Goal: Task Accomplishment & Management: Use online tool/utility

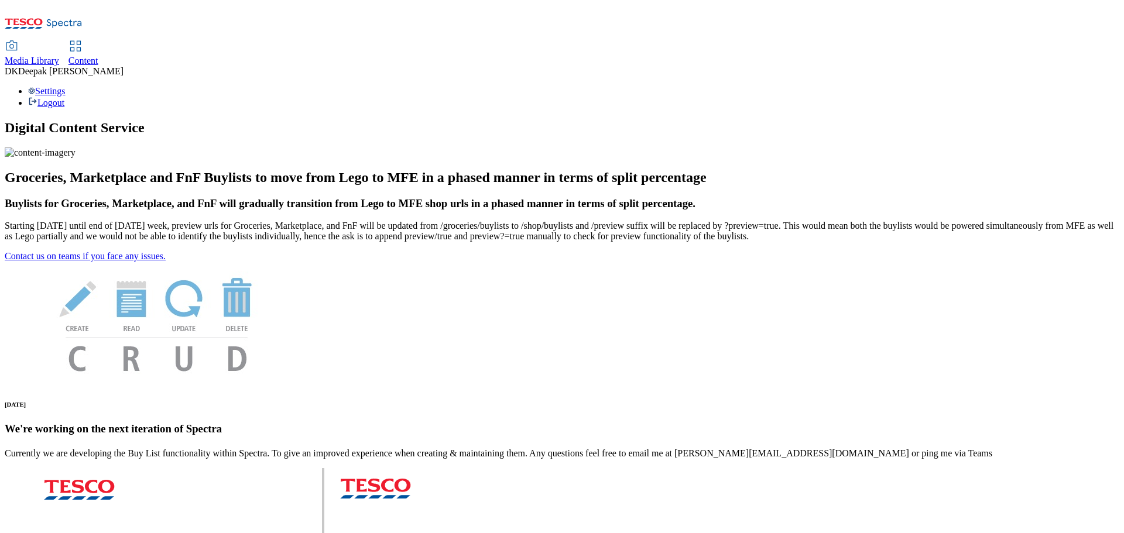
click at [98, 56] on span "Content" at bounding box center [83, 61] width 30 height 10
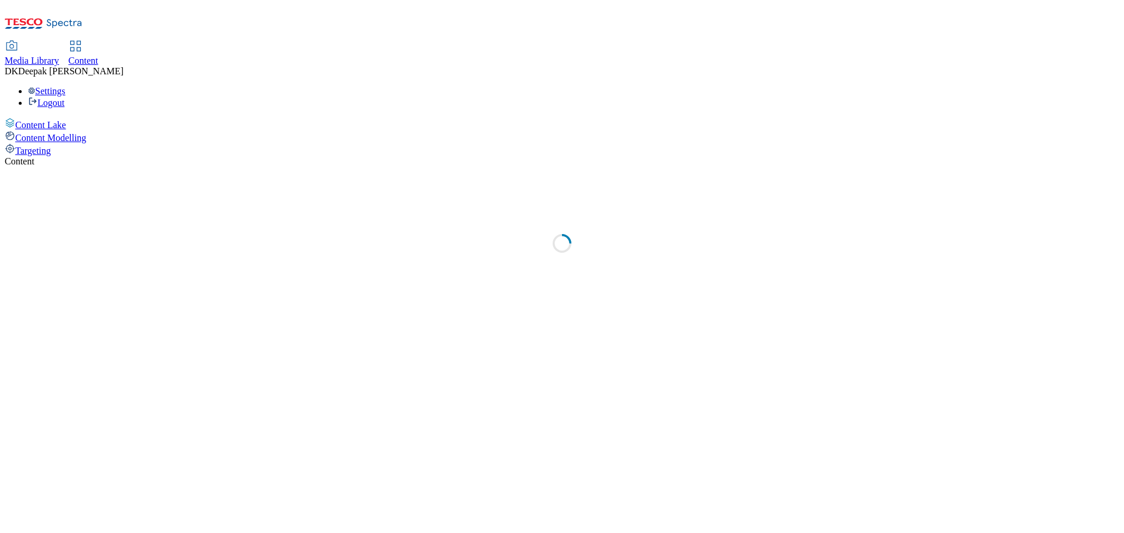
select select "ghs-uk"
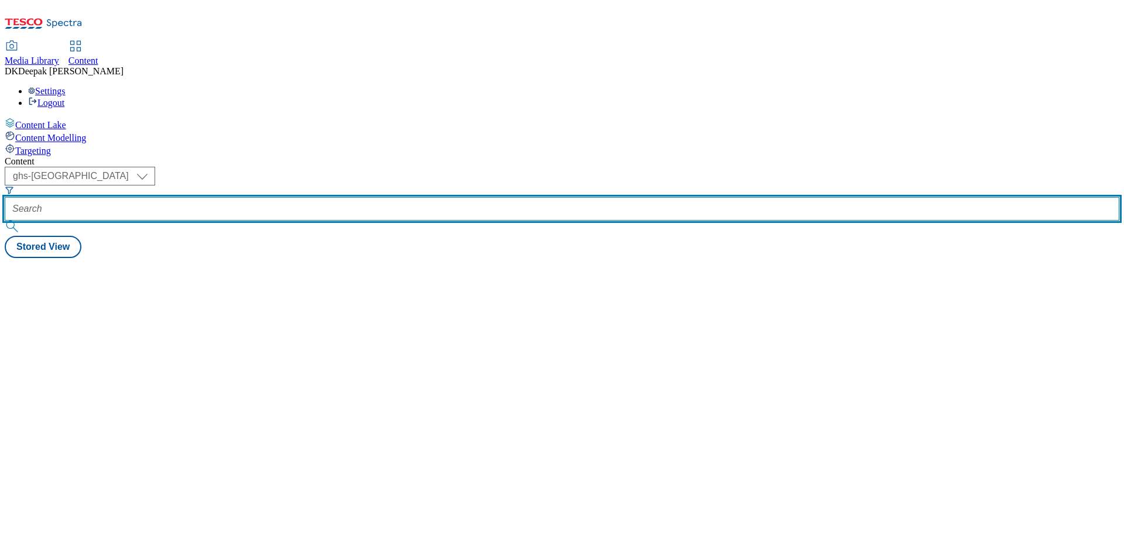
click at [258, 197] on input "text" at bounding box center [562, 208] width 1115 height 23
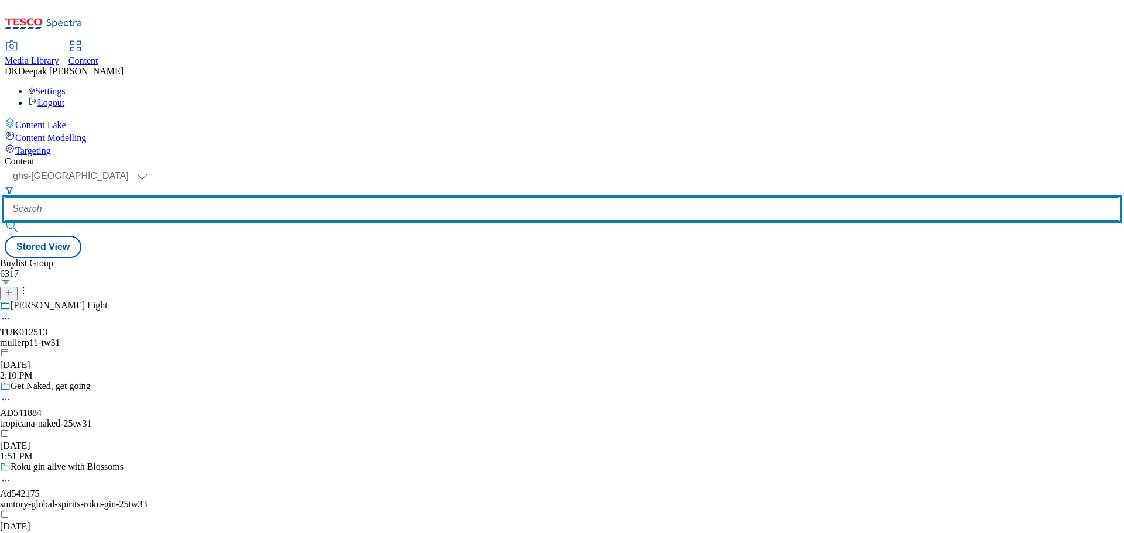
paste input "On All: Add border around the artworks. 2560 and 1920:Keep Please drink respons…"
type input "On All: Add border around the artworks. 2560 and 1920:Keep Please drink respons…"
click at [272, 197] on input "text" at bounding box center [562, 208] width 1115 height 23
paste input "542175"
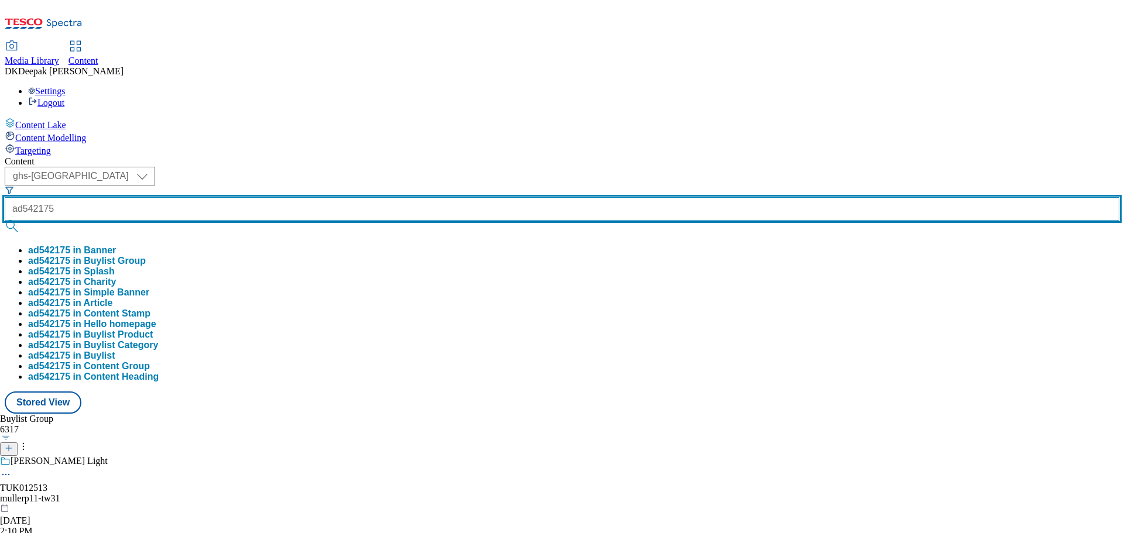
type input "ad542175"
click at [5, 221] on button "submit" at bounding box center [13, 227] width 16 height 12
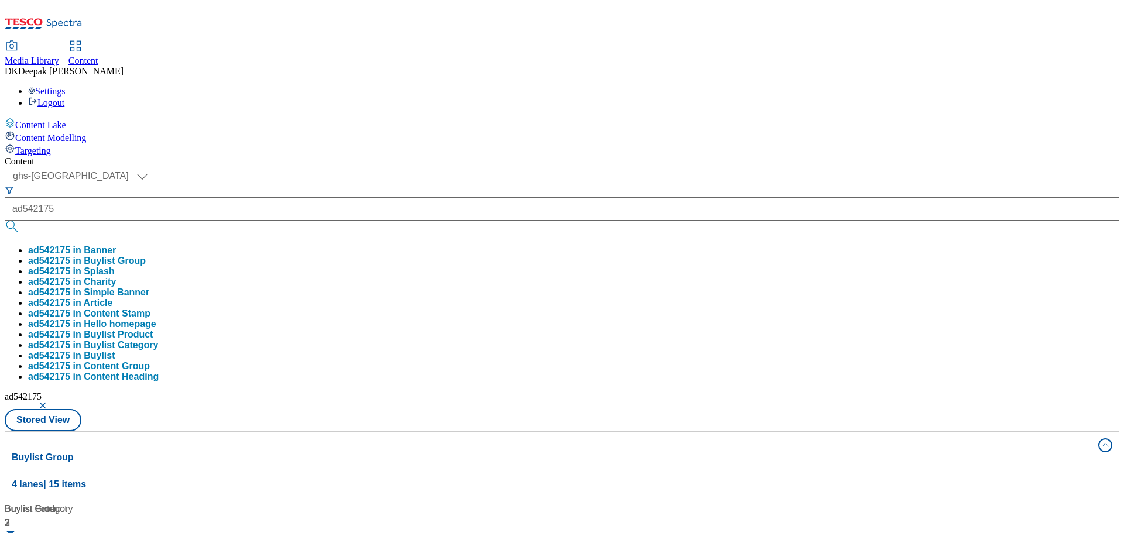
click at [86, 156] on div "Content Lake Content Modelling Targeting" at bounding box center [562, 137] width 1115 height 39
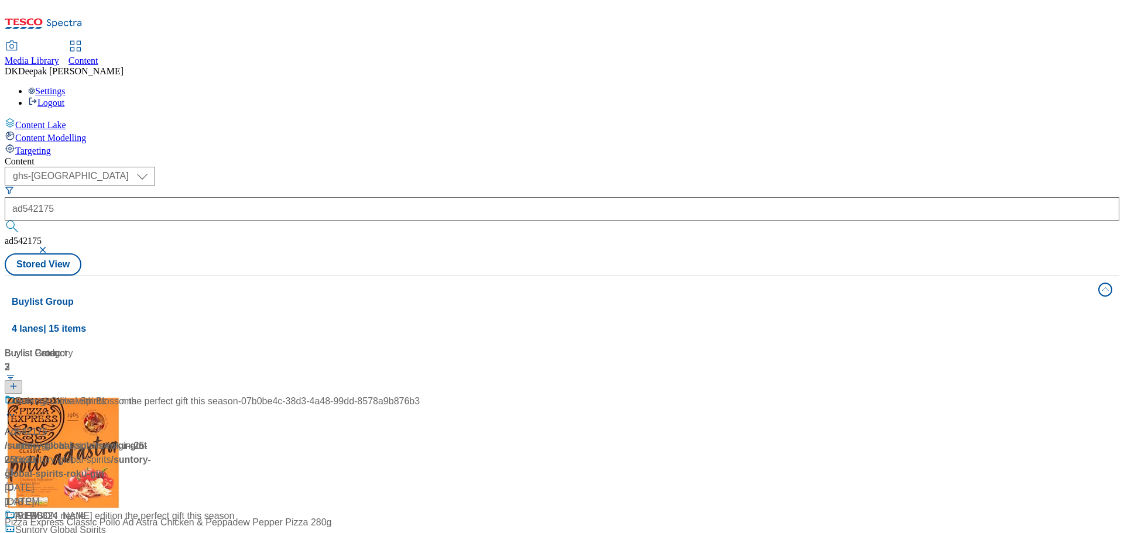
click at [280, 439] on div "/ suntory-global-spirits-roku-gin-25tw33 / suntory-global-spirits" at bounding box center [212, 453] width 415 height 28
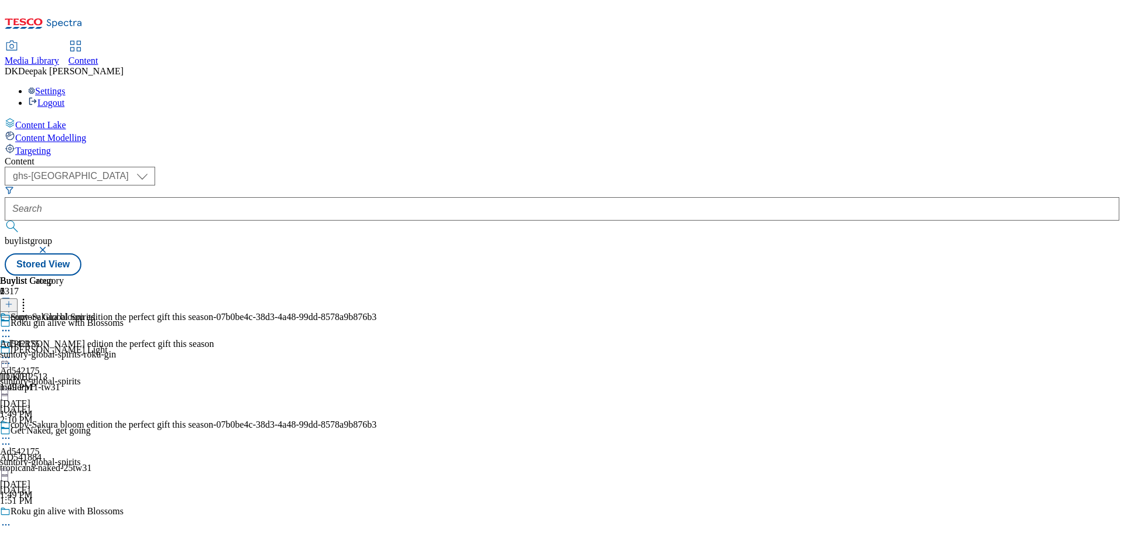
click at [12, 519] on icon at bounding box center [6, 525] width 12 height 12
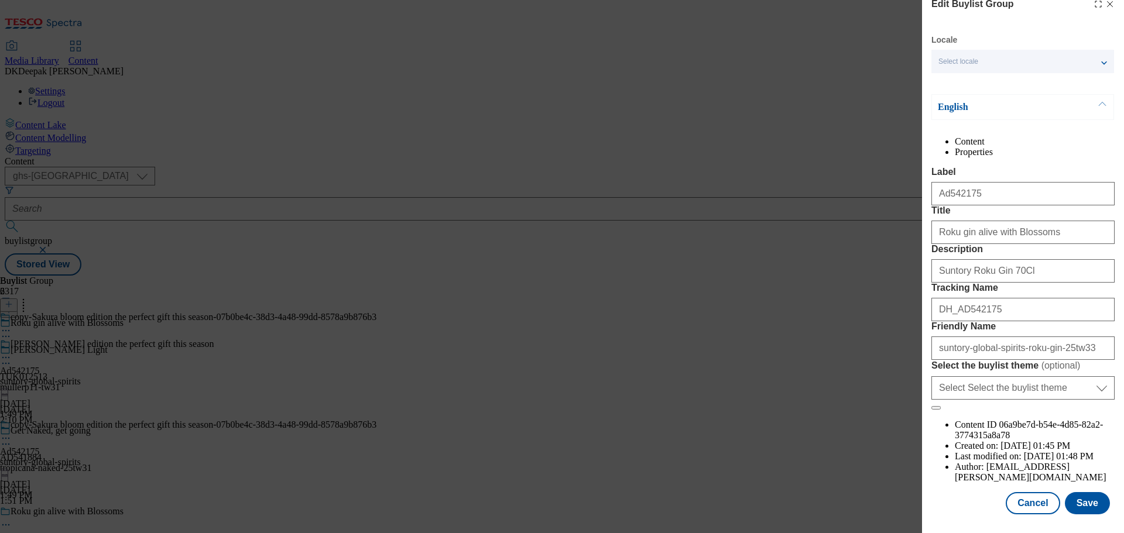
scroll to position [65, 0]
click at [1029, 502] on button "Cancel" at bounding box center [1033, 503] width 54 height 22
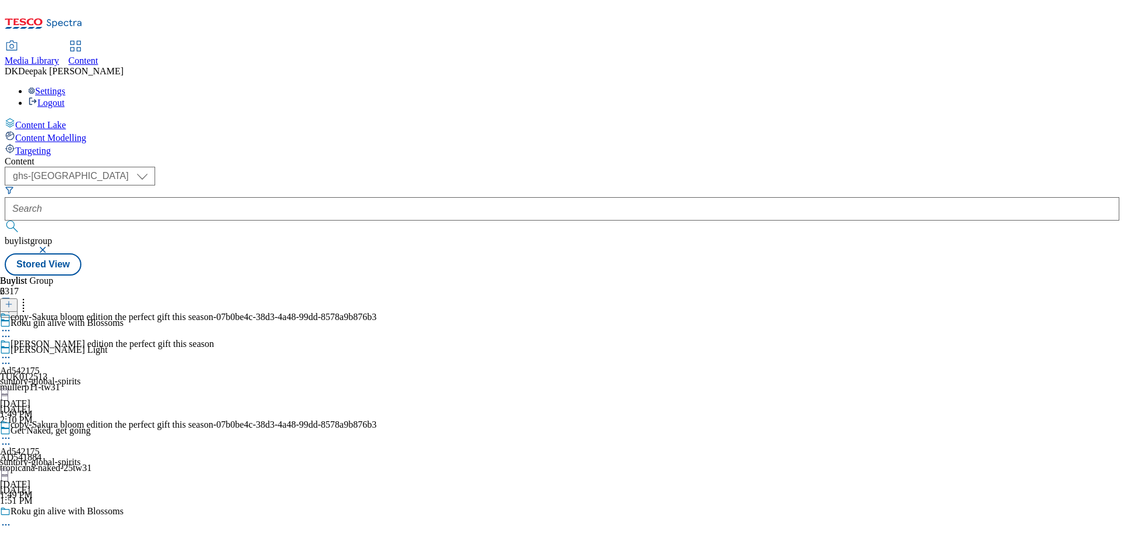
click at [376, 457] on div "suntory-global-spirits" at bounding box center [188, 462] width 376 height 11
click at [12, 433] on icon at bounding box center [6, 439] width 12 height 12
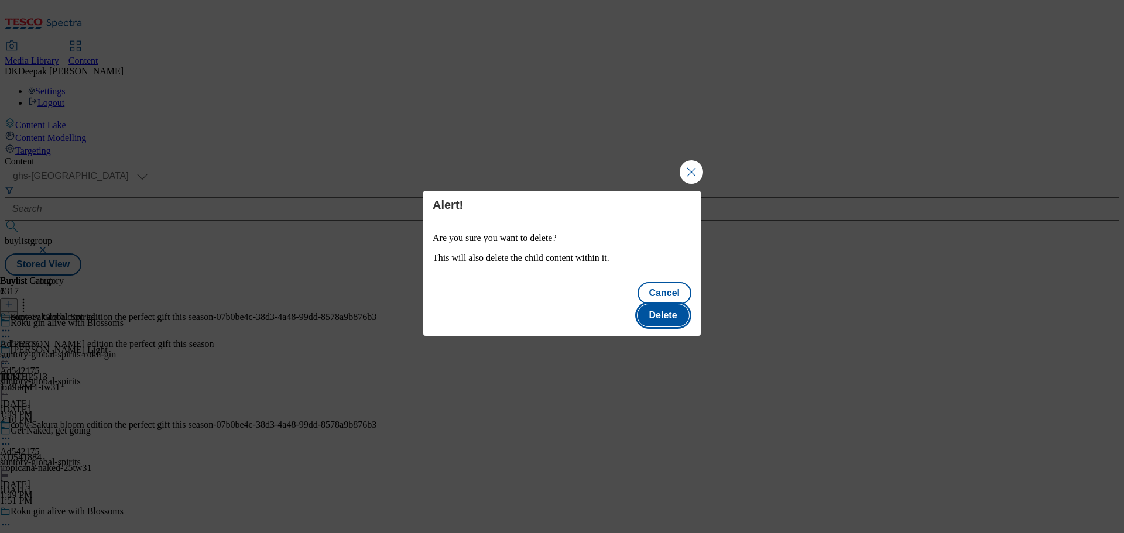
click at [675, 304] on button "Delete" at bounding box center [664, 315] width 52 height 22
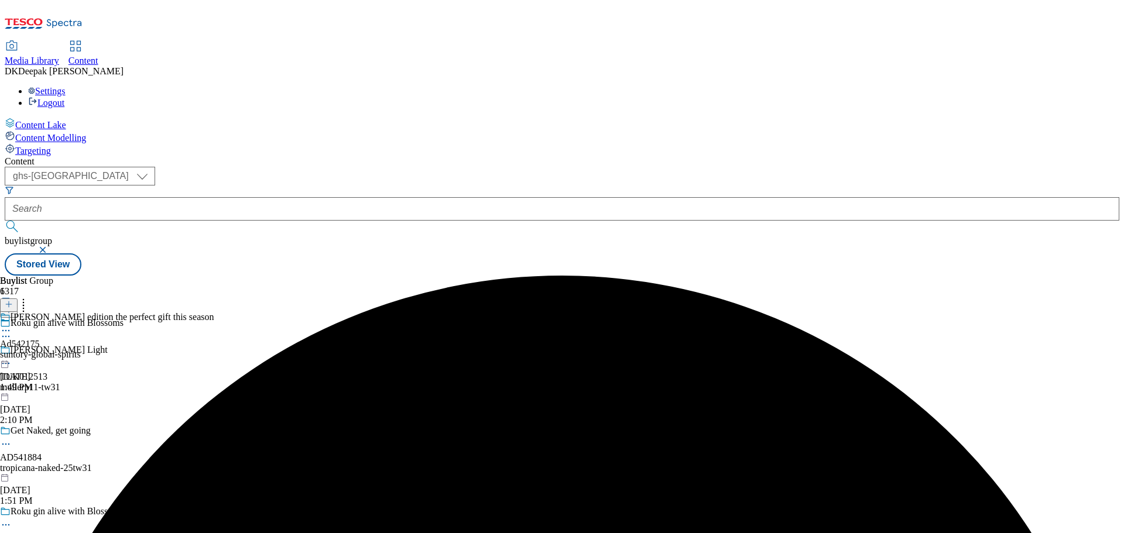
click at [214, 312] on div "Sakura bloom edition the perfect gift this season" at bounding box center [107, 325] width 214 height 27
click at [12, 352] on icon at bounding box center [6, 358] width 12 height 12
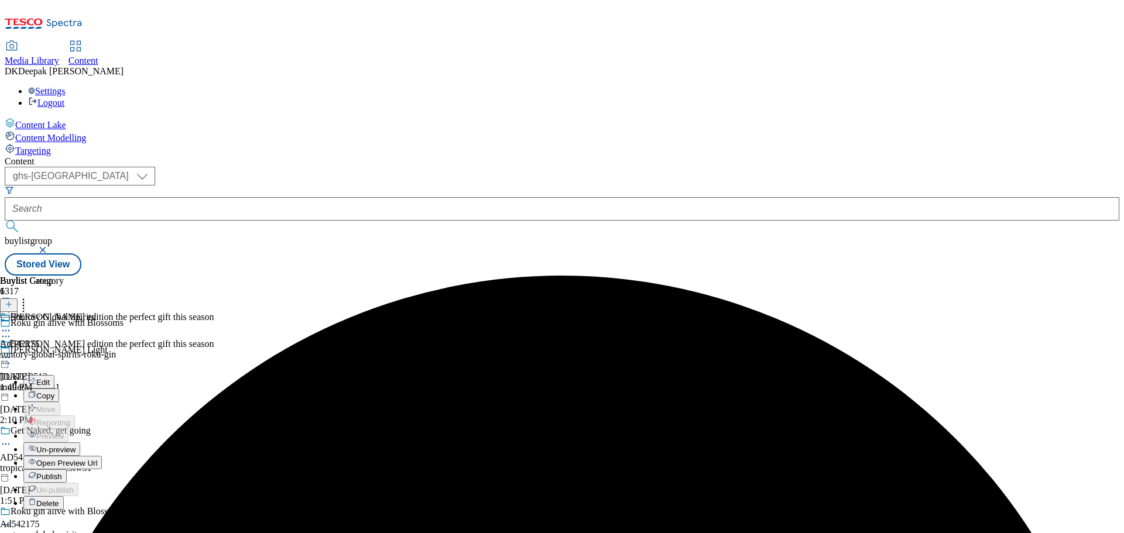
click at [54, 375] on button "Edit" at bounding box center [38, 381] width 31 height 13
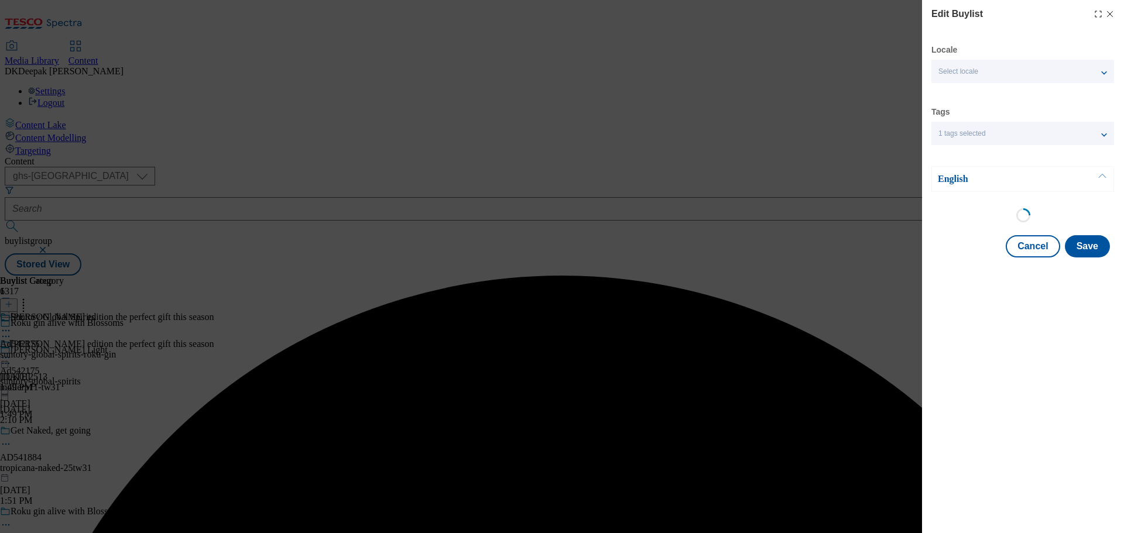
select select "tactical"
select select "supplier funded short term 1-3 weeks"
select select "dunnhumby"
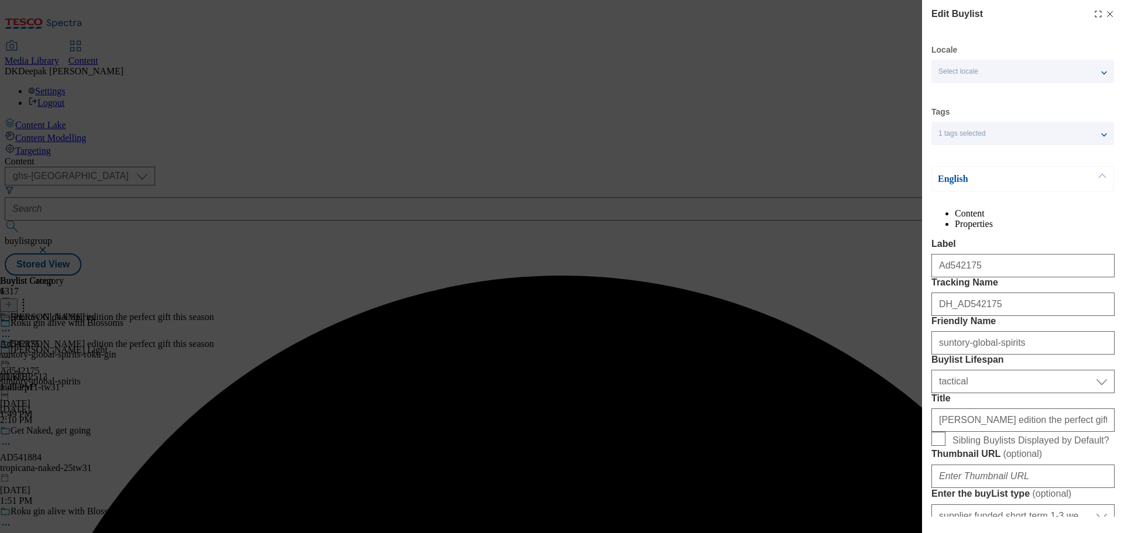
select select "Banner"
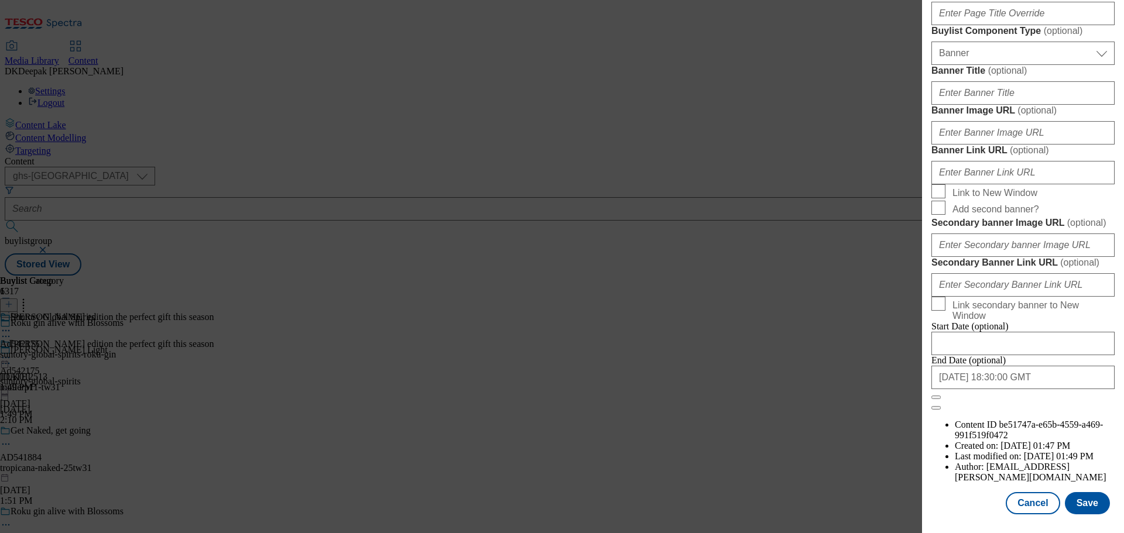
scroll to position [1232, 0]
click at [1026, 494] on button "Cancel" at bounding box center [1033, 503] width 54 height 22
select select "tactical"
select select "supplier funded short term 1-3 weeks"
select select "dunnhumby"
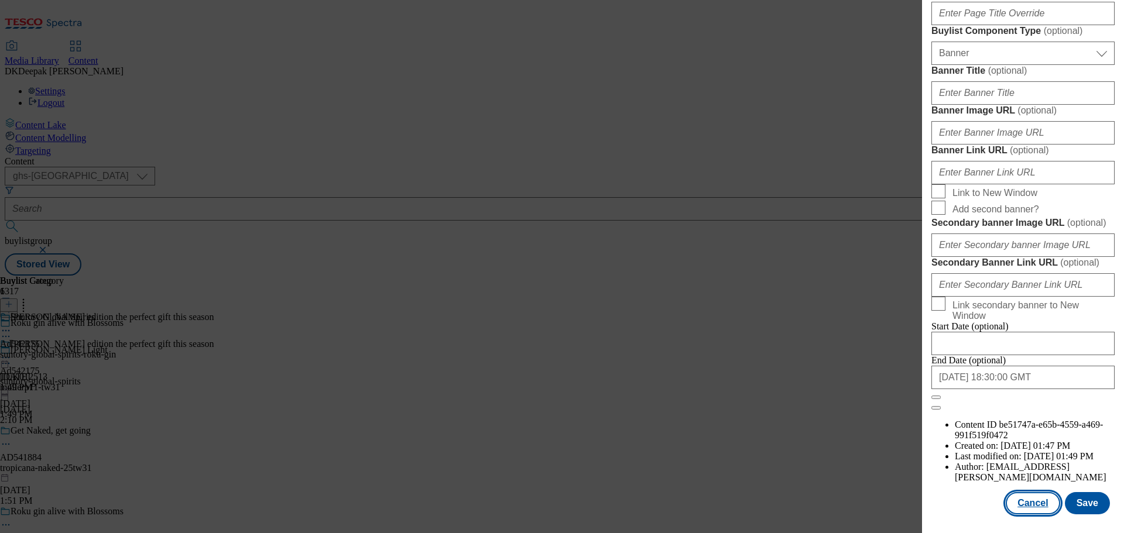
select select "Banner"
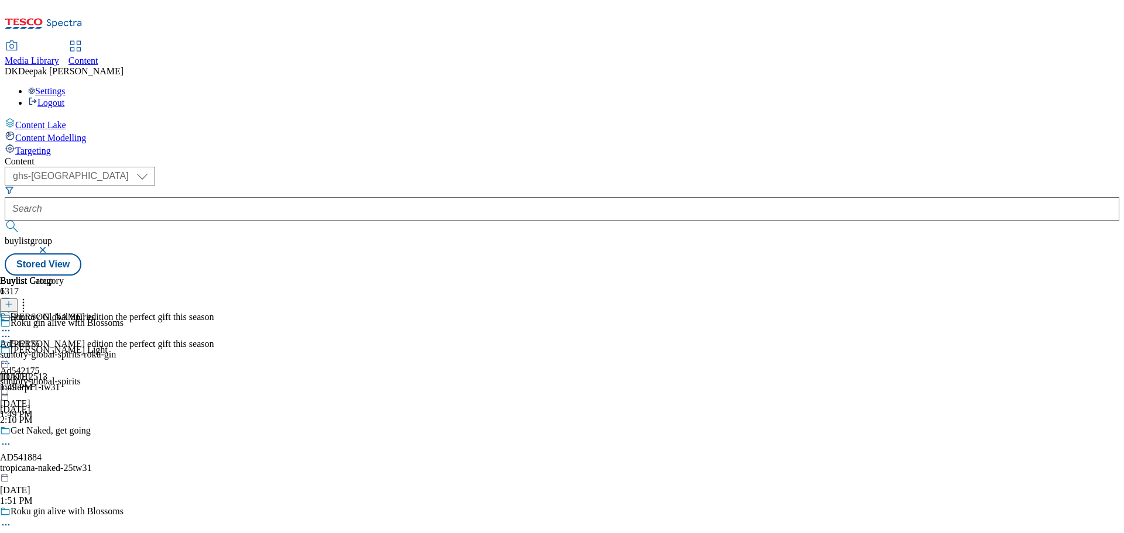
scroll to position [970, 0]
click at [116, 312] on div "Suntory Global Spirits Ad542175 suntory-global-spirits-roku-gin Sep 23, 2025 1:…" at bounding box center [58, 352] width 116 height 81
click at [7, 357] on circle at bounding box center [6, 358] width 2 height 2
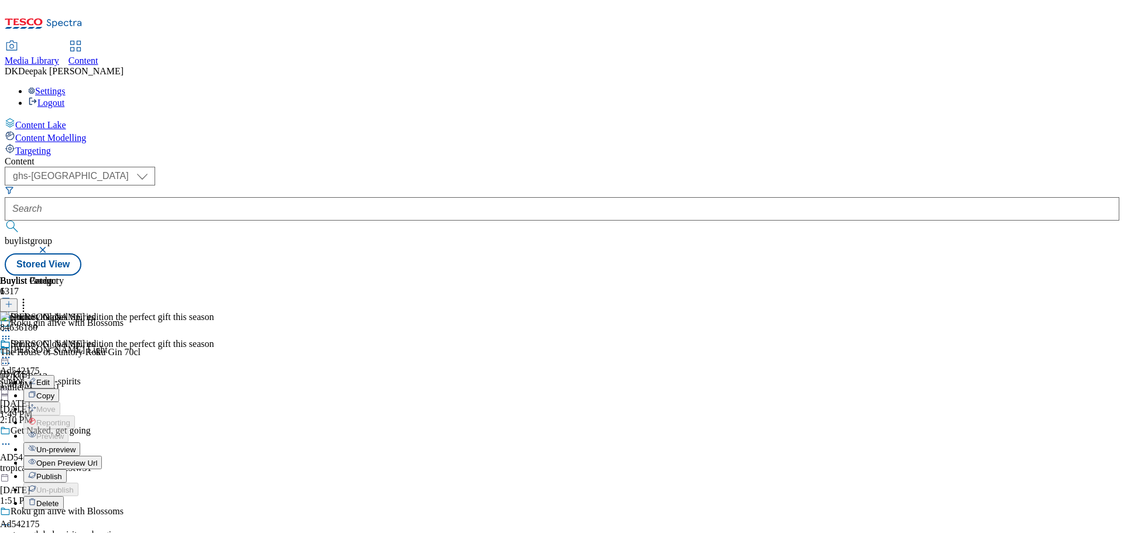
click at [54, 375] on button "Edit" at bounding box center [38, 381] width 31 height 13
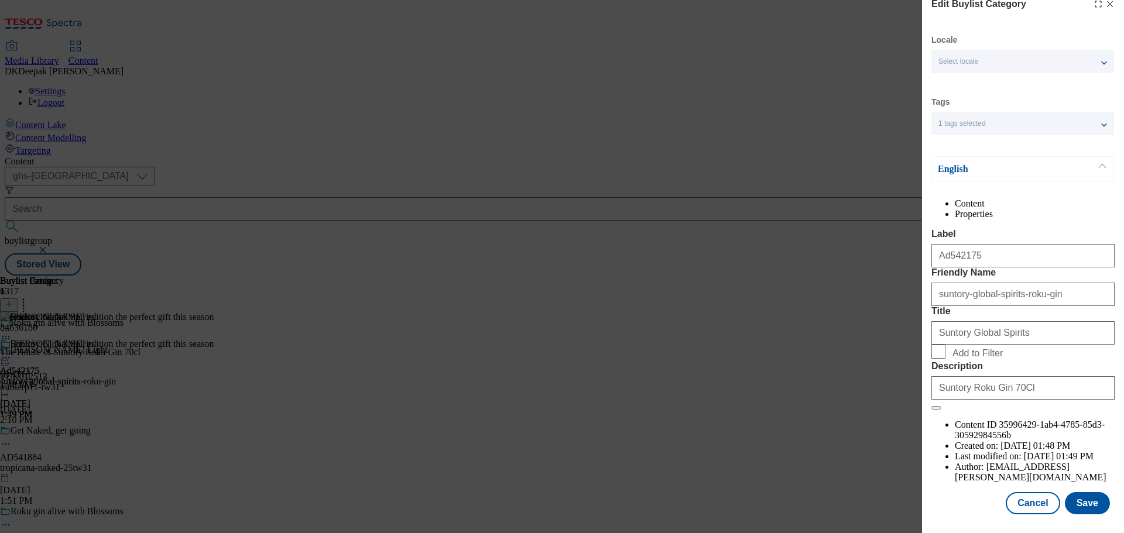
scroll to position [43, 0]
click at [1014, 500] on button "Cancel" at bounding box center [1033, 503] width 54 height 22
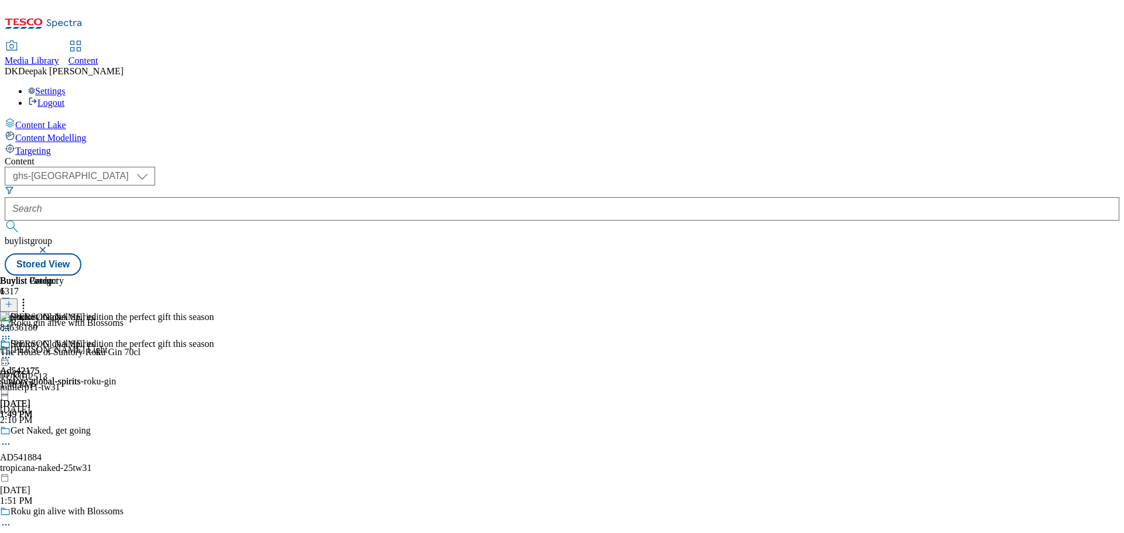
click at [12, 352] on icon at bounding box center [6, 358] width 12 height 12
click at [97, 459] on span "Open Preview Url" at bounding box center [66, 463] width 61 height 9
